Goal: Information Seeking & Learning: Learn about a topic

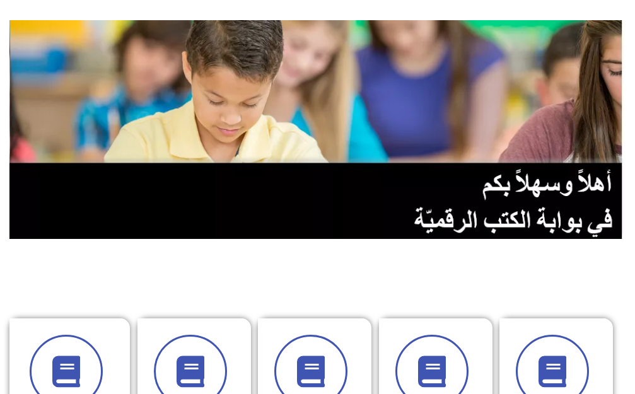
scroll to position [126, 0]
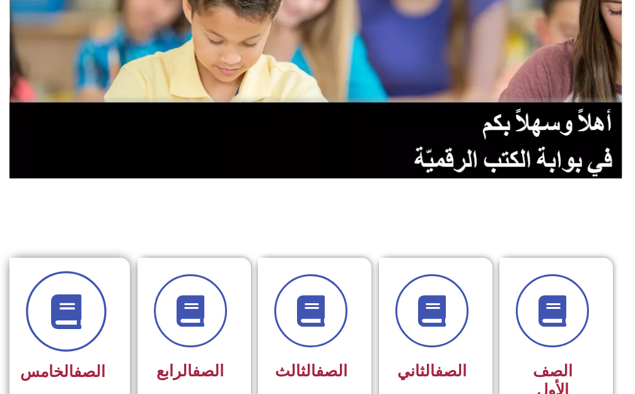
click at [67, 298] on icon at bounding box center [66, 311] width 35 height 35
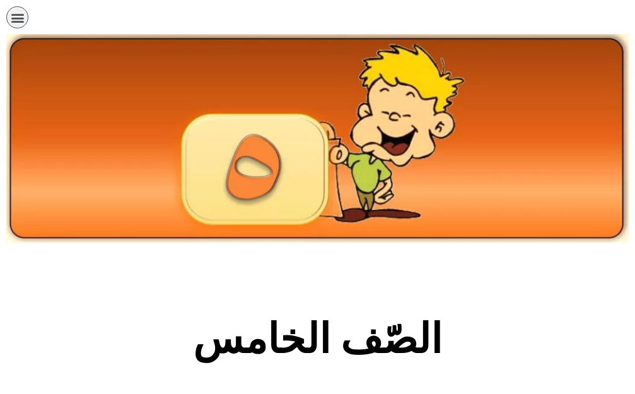
scroll to position [315, 0]
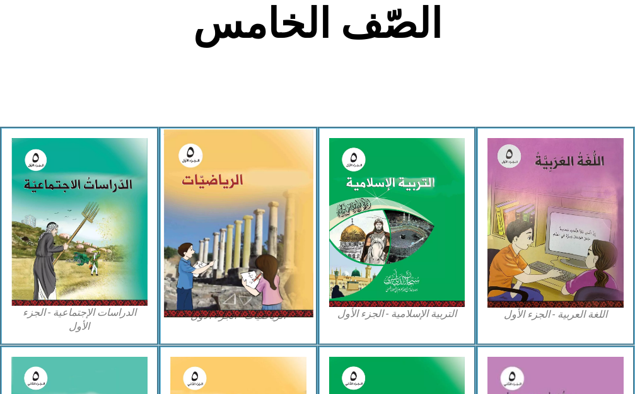
click at [204, 259] on img at bounding box center [237, 223] width 149 height 189
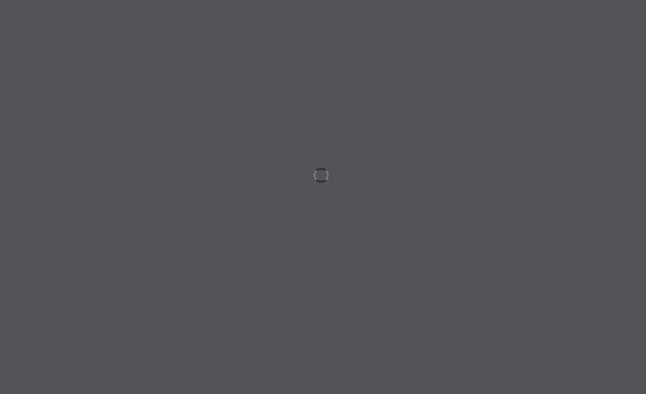
scroll to position [0, 25]
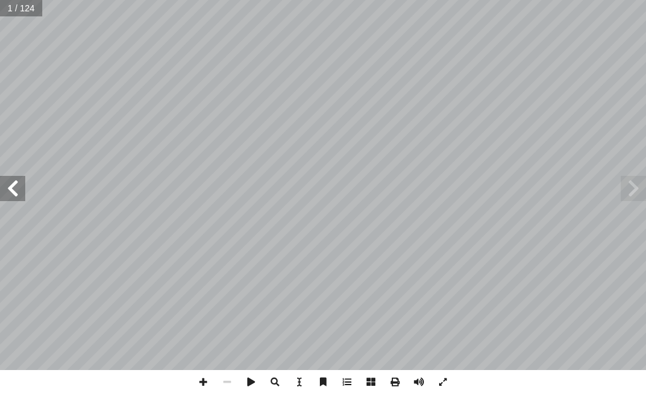
click at [3, 193] on span at bounding box center [12, 188] width 25 height 25
click at [3, 192] on span at bounding box center [12, 188] width 25 height 25
click at [3, 191] on span at bounding box center [12, 188] width 25 height 25
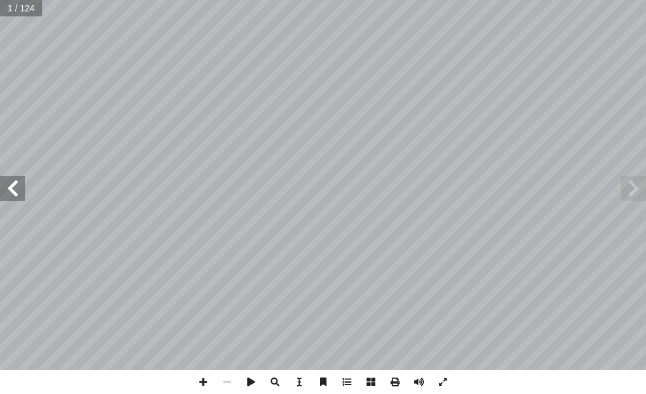
click at [3, 190] on span at bounding box center [12, 188] width 25 height 25
click at [1, 190] on span at bounding box center [12, 188] width 25 height 25
click at [1, 191] on span at bounding box center [12, 188] width 25 height 25
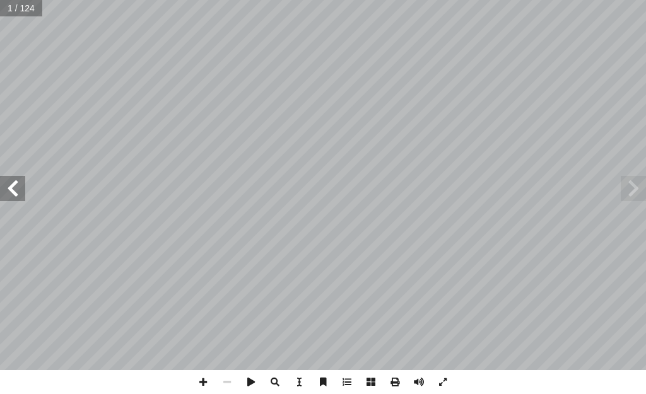
click at [1, 189] on span at bounding box center [12, 188] width 25 height 25
drag, startPoint x: 1, startPoint y: 189, endPoint x: 0, endPoint y: 176, distance: 12.6
click at [0, 179] on span at bounding box center [12, 188] width 25 height 25
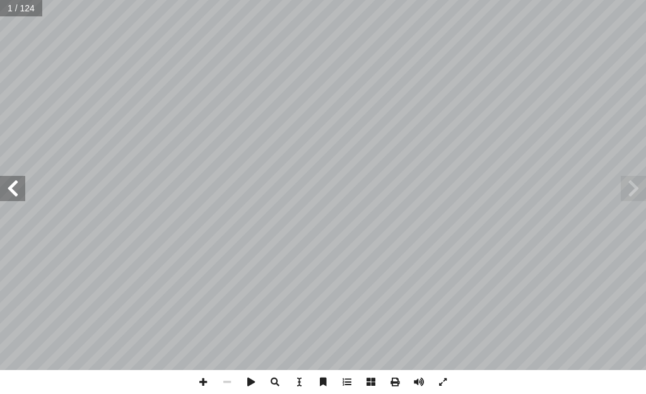
click at [0, 173] on div "الرياضيات ليف: أ فريق التا ( ً د. ختام حمارشة )منسقا . نائلة شقور أ ا .نسرين دو…" at bounding box center [323, 185] width 646 height 370
click at [9, 177] on span at bounding box center [12, 188] width 25 height 25
click at [8, 178] on span at bounding box center [12, 188] width 25 height 25
click at [6, 179] on span at bounding box center [12, 188] width 25 height 25
click at [6, 180] on span at bounding box center [12, 188] width 25 height 25
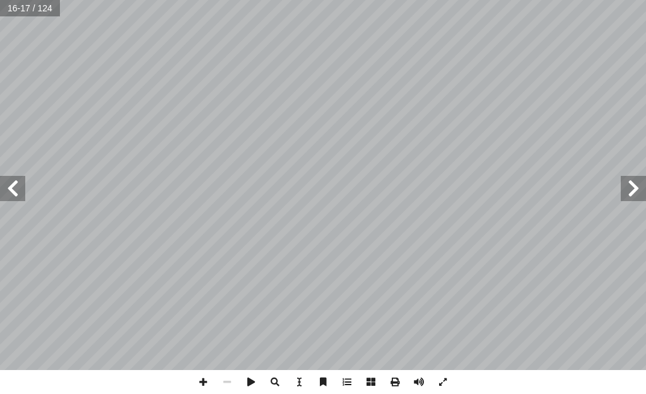
click at [6, 180] on span at bounding box center [12, 188] width 25 height 25
click at [4, 181] on span at bounding box center [12, 188] width 25 height 25
click at [2, 182] on span at bounding box center [12, 188] width 25 height 25
click at [1, 182] on span at bounding box center [12, 188] width 25 height 25
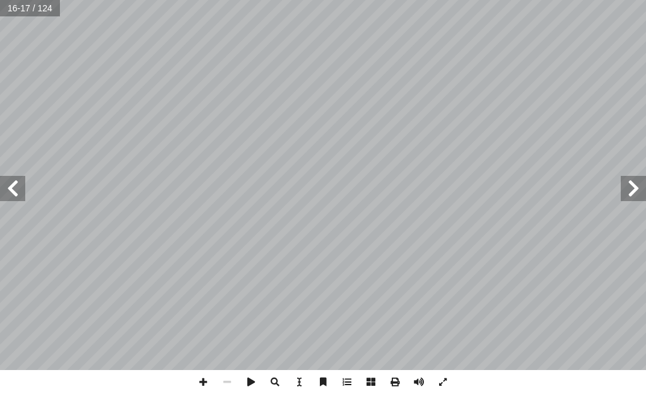
click at [0, 185] on span at bounding box center [12, 188] width 25 height 25
click at [14, 191] on span at bounding box center [12, 188] width 25 height 25
click at [629, 194] on span at bounding box center [633, 188] width 25 height 25
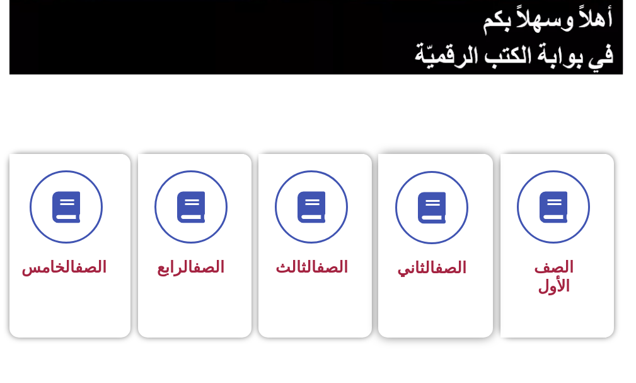
scroll to position [252, 0]
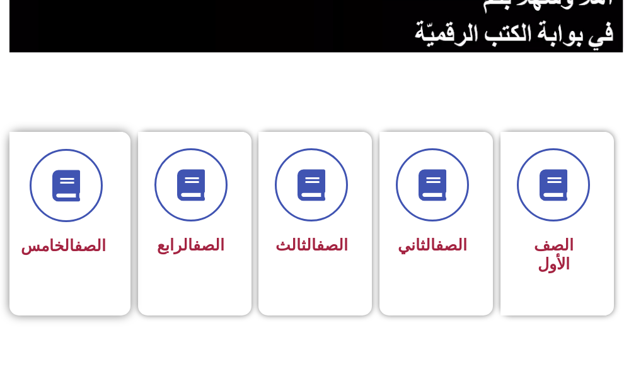
click at [95, 236] on div "الصف الخامس" at bounding box center [65, 246] width 79 height 30
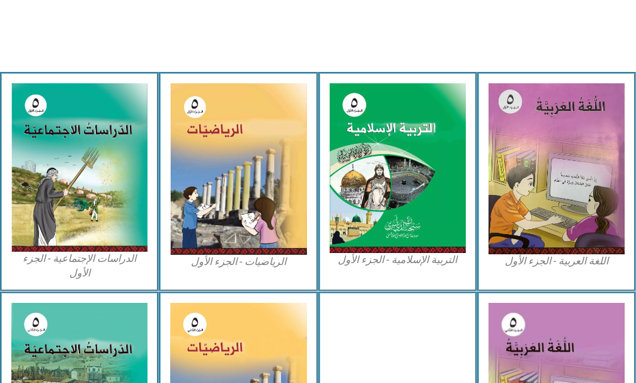
scroll to position [378, 0]
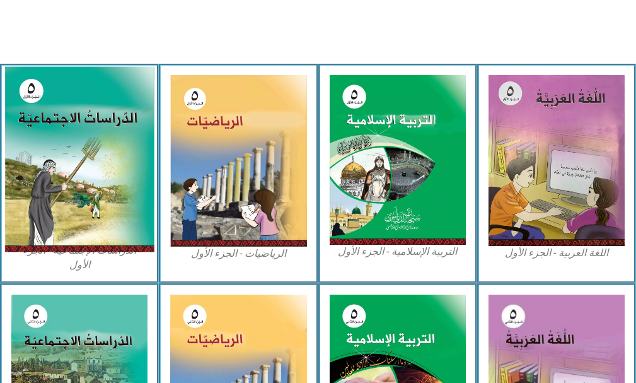
click at [91, 162] on img at bounding box center [79, 159] width 150 height 185
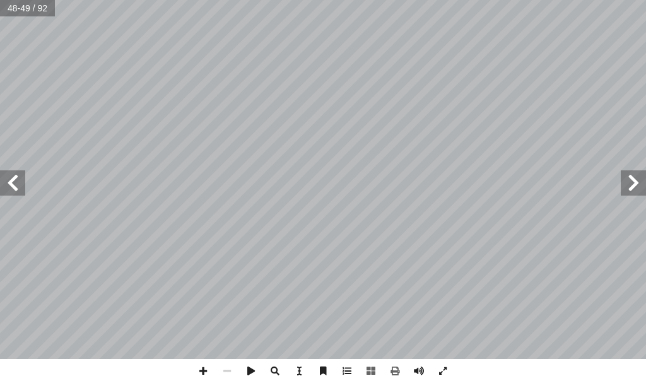
click at [16, 173] on span at bounding box center [12, 182] width 25 height 25
click at [641, 188] on span at bounding box center [633, 182] width 25 height 25
click at [201, 369] on span at bounding box center [203, 371] width 24 height 24
click at [201, 368] on span at bounding box center [203, 371] width 24 height 24
click at [225, 368] on span at bounding box center [227, 371] width 24 height 24
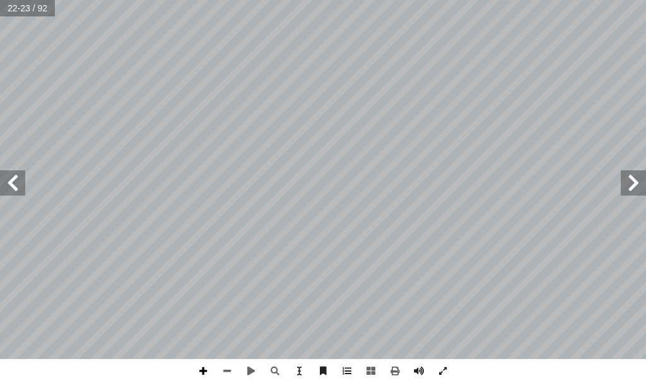
click at [204, 373] on span at bounding box center [203, 371] width 24 height 24
click at [221, 365] on span at bounding box center [227, 371] width 24 height 24
click at [436, 367] on span at bounding box center [443, 371] width 24 height 24
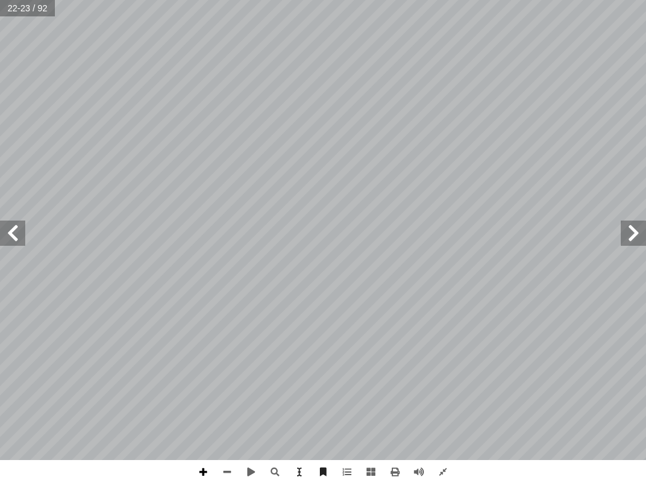
click at [196, 382] on span at bounding box center [203, 472] width 24 height 24
click at [223, 382] on span at bounding box center [227, 472] width 24 height 24
click at [448, 382] on span at bounding box center [443, 472] width 24 height 24
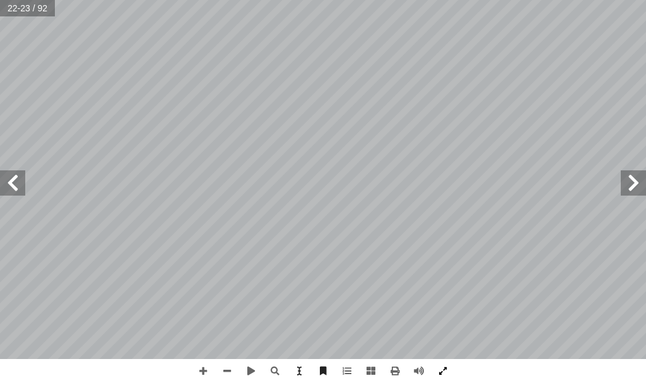
click at [433, 371] on span at bounding box center [443, 371] width 24 height 24
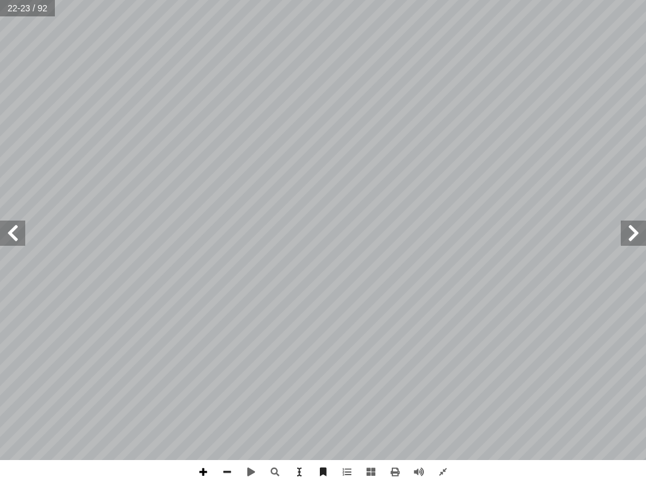
drag, startPoint x: 201, startPoint y: 468, endPoint x: 216, endPoint y: 473, distance: 15.4
click at [201, 382] on span at bounding box center [203, 472] width 24 height 24
click at [222, 382] on span at bounding box center [227, 472] width 24 height 24
click at [442, 382] on span at bounding box center [443, 472] width 24 height 24
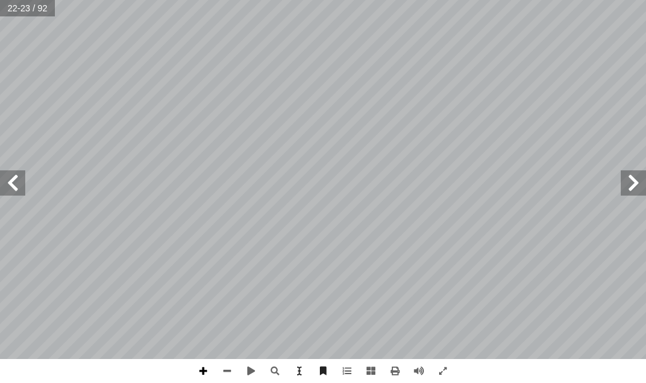
click at [199, 370] on span at bounding box center [203, 371] width 24 height 24
click at [190, 85] on html "الصفحة الرئيسية الصف الأول الصف الثاني الصف الثالث الصف الرابع الصف الخامس الصف…" at bounding box center [323, 42] width 646 height 85
click at [293, 375] on div "١٨ ت: ْ م َّ ل َ ع َ ت � ن أ ا ِ ة ّ من قار ِّ لغربي � لجنوبي � ِ لجزء � ، في ِ…" at bounding box center [323, 191] width 646 height 383
click at [411, 373] on div "١٨ ت: ْ م َّ ل َ ع َ ت � ن أ ا ِ ة ّ من قار ِّ لغربي � لجنوبي � ِ لجزء � ، في ِ…" at bounding box center [323, 191] width 646 height 383
click at [200, 365] on span at bounding box center [203, 371] width 24 height 24
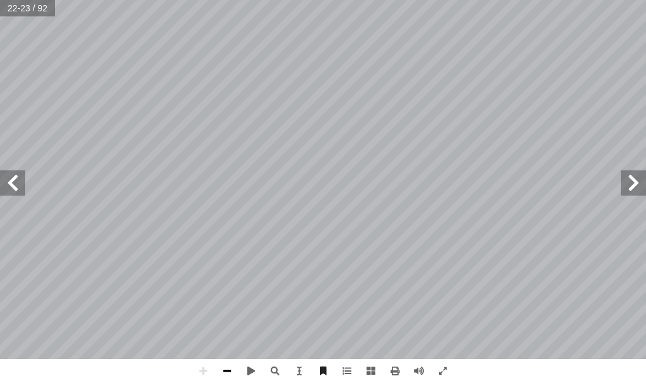
click at [227, 363] on span at bounding box center [227, 371] width 24 height 24
click at [204, 375] on span at bounding box center [203, 371] width 24 height 24
drag, startPoint x: 226, startPoint y: 367, endPoint x: 283, endPoint y: 368, distance: 56.8
click at [238, 368] on span at bounding box center [227, 371] width 24 height 24
click at [204, 368] on span at bounding box center [203, 371] width 24 height 24
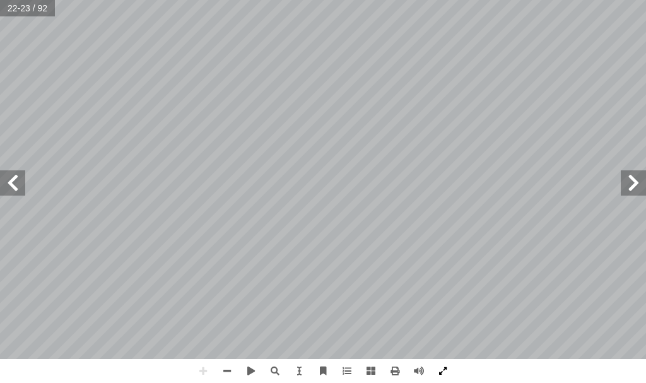
drag, startPoint x: 452, startPoint y: 373, endPoint x: 452, endPoint y: 450, distance: 76.3
click at [452, 373] on span at bounding box center [443, 371] width 24 height 24
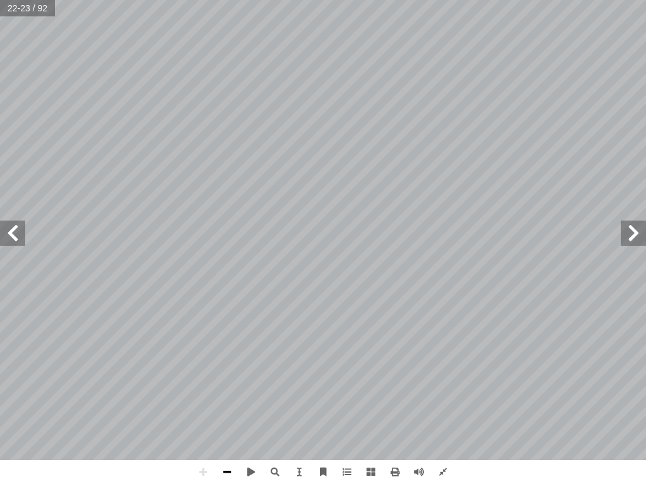
click at [226, 382] on span at bounding box center [227, 472] width 24 height 24
click at [220, 382] on span at bounding box center [227, 472] width 24 height 24
drag, startPoint x: 228, startPoint y: 469, endPoint x: 238, endPoint y: 471, distance: 10.9
click at [235, 382] on span at bounding box center [227, 472] width 24 height 24
click at [616, 382] on div "١٨ ت: ْ م َّ ل َ ع َ ت � ن أ ا ِ ة ّ من قار ِّ لغربي � لجنوبي � ِ لجزء � ، في ِ…" at bounding box center [323, 242] width 646 height 484
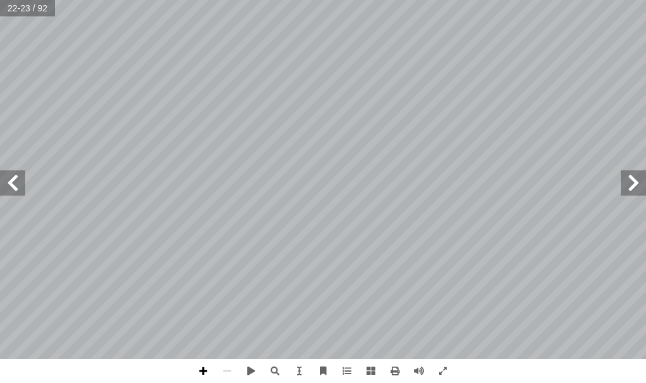
click at [208, 366] on span at bounding box center [203, 371] width 24 height 24
click at [21, 184] on span at bounding box center [12, 182] width 25 height 25
click at [641, 179] on span at bounding box center [633, 182] width 25 height 25
click at [645, 181] on span at bounding box center [633, 182] width 25 height 25
click at [208, 366] on span at bounding box center [203, 371] width 24 height 24
